Goal: Find specific page/section: Find specific page/section

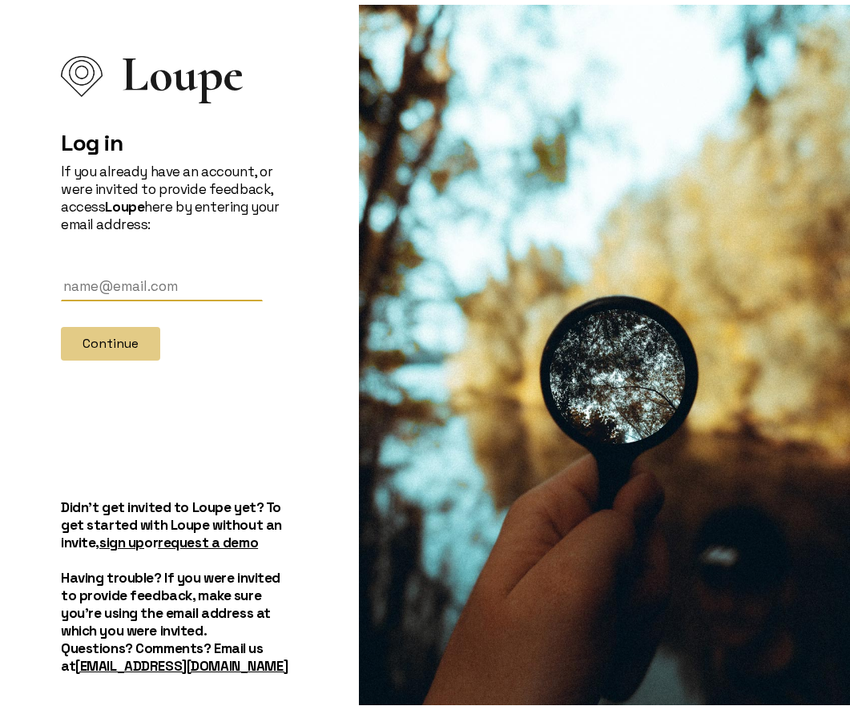
click at [80, 284] on input "text" at bounding box center [162, 282] width 202 height 30
type input "[EMAIL_ADDRESS][DOMAIN_NAME]"
click at [130, 349] on button "Continue" at bounding box center [110, 339] width 99 height 34
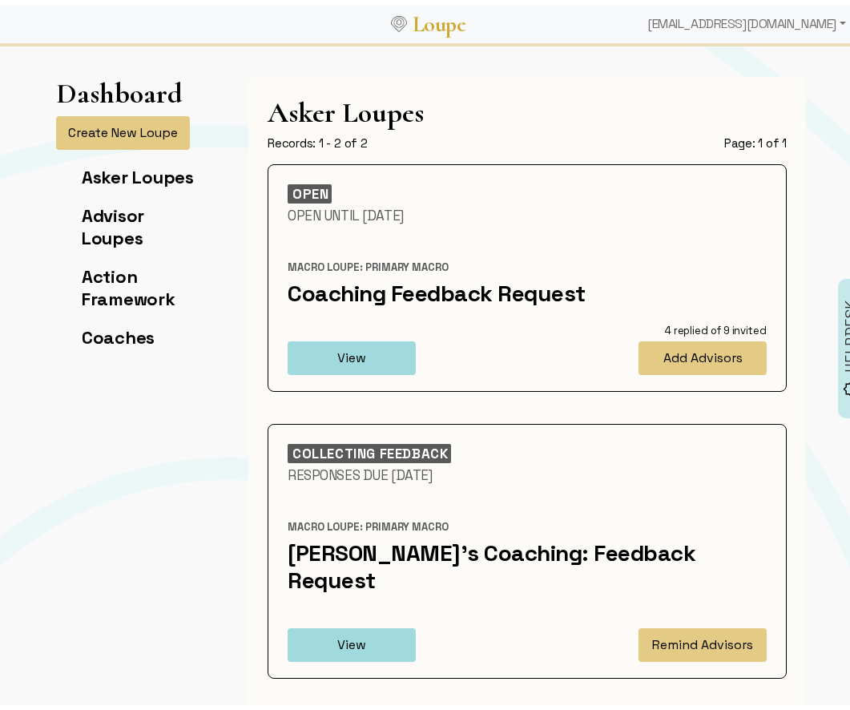
click at [516, 260] on div "Macro Loupe: Primary Macro" at bounding box center [527, 263] width 479 height 14
click at [486, 289] on link "Coaching Feedback Request" at bounding box center [437, 288] width 298 height 29
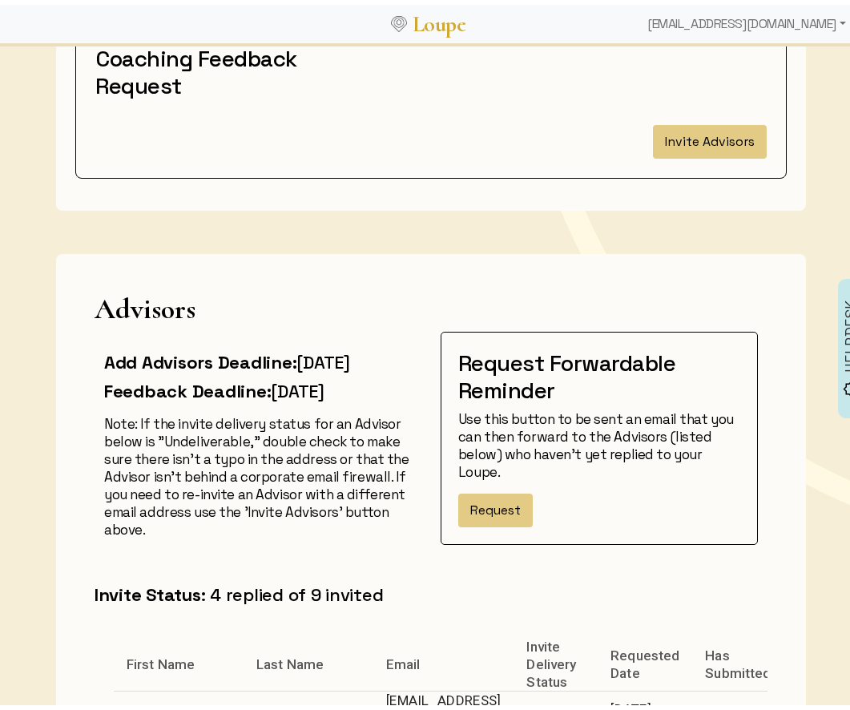
scroll to position [248, 0]
